Goal: Go to known website: Access a specific website the user already knows

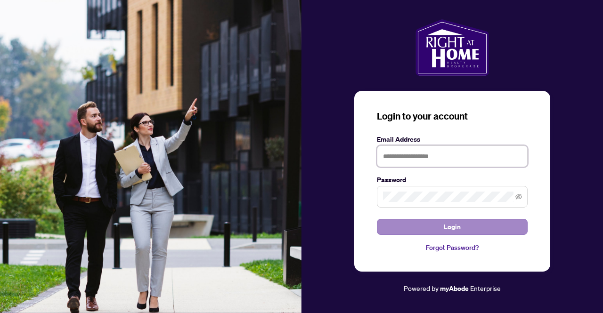
type input "**********"
click at [392, 227] on button "Login" at bounding box center [452, 227] width 151 height 16
